Goal: Task Accomplishment & Management: Use online tool/utility

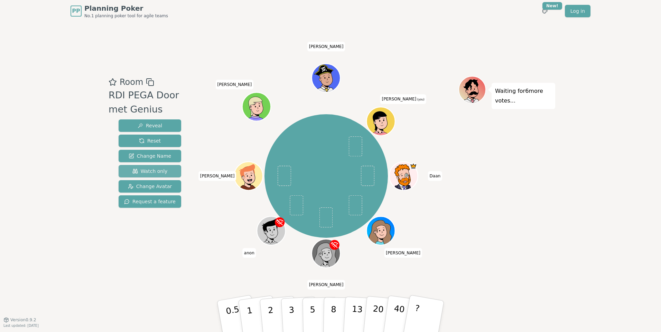
click at [148, 168] on span "Watch only" at bounding box center [149, 171] width 35 height 7
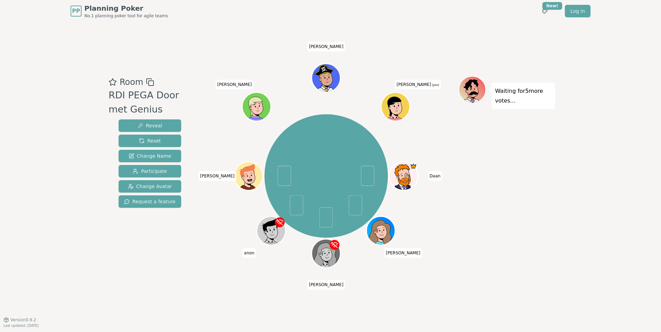
drag, startPoint x: 399, startPoint y: 107, endPoint x: 444, endPoint y: 59, distance: 66.0
click at [444, 59] on div "Room RDI PEGA Door met Genius Reveal Reset Change Name Participate Change Avata…" at bounding box center [330, 171] width 449 height 298
click at [155, 184] on span "Change Avatar" at bounding box center [150, 186] width 44 height 7
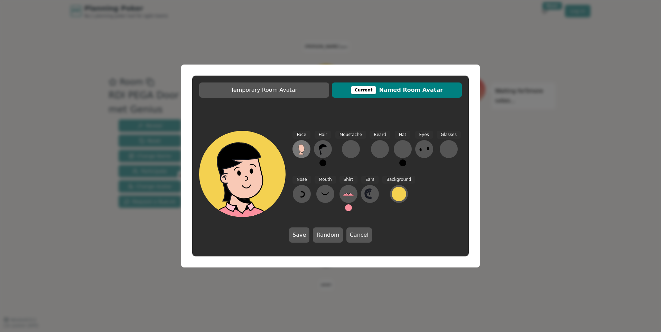
click at [303, 148] on icon at bounding box center [301, 148] width 6 height 8
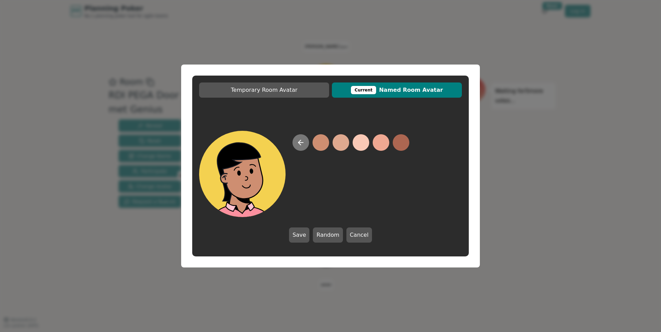
click at [304, 143] on icon at bounding box center [300, 143] width 8 height 8
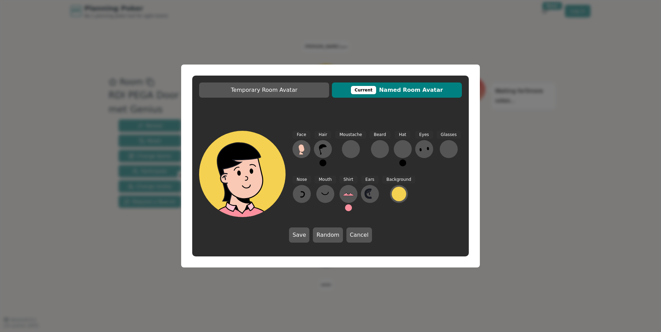
drag, startPoint x: 322, startPoint y: 239, endPoint x: 266, endPoint y: 236, distance: 56.7
click at [266, 236] on div "Face Hair Moustache [PERSON_NAME] Hat Eyes Glasses Nose Mouth Shirt Ears Backgr…" at bounding box center [330, 187] width 276 height 126
click at [323, 234] on button "Random" at bounding box center [328, 235] width 30 height 15
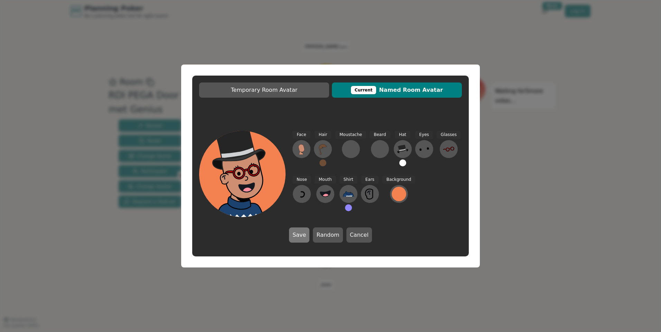
click at [301, 238] on button "Save" at bounding box center [299, 235] width 20 height 15
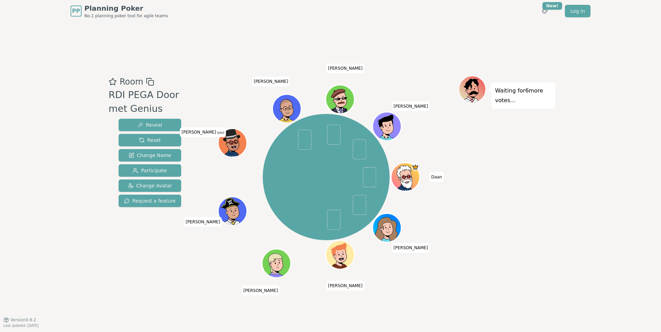
click at [234, 145] on icon at bounding box center [232, 142] width 28 height 5
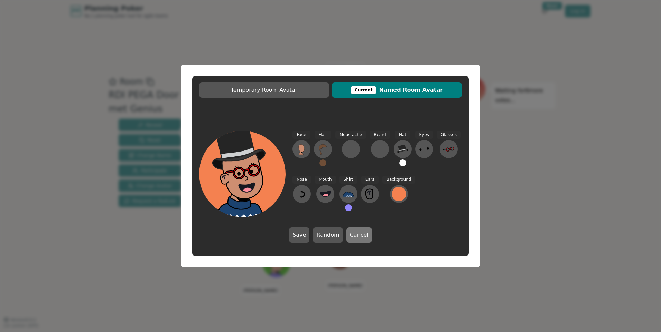
click at [356, 233] on button "Cancel" at bounding box center [359, 235] width 26 height 15
